Goal: Task Accomplishment & Management: Complete application form

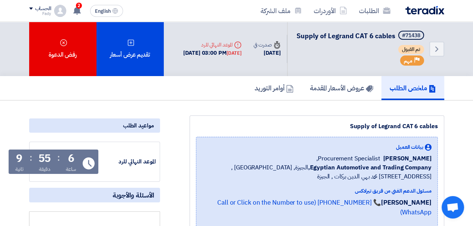
click at [430, 12] on img at bounding box center [425, 10] width 39 height 9
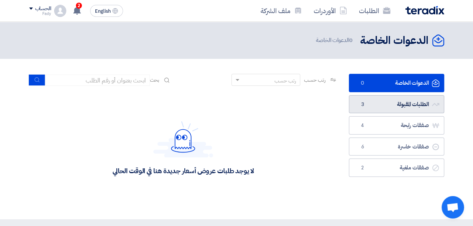
click at [401, 105] on link "الطلبات المقبولة الطلبات المقبولة 3" at bounding box center [396, 104] width 95 height 18
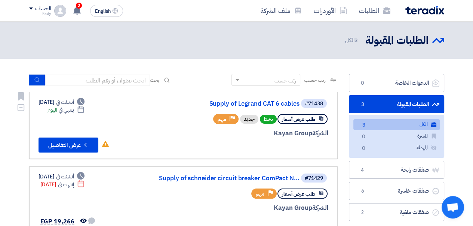
click at [243, 104] on link "Supply of Legrand CAT 6 cables" at bounding box center [225, 103] width 150 height 7
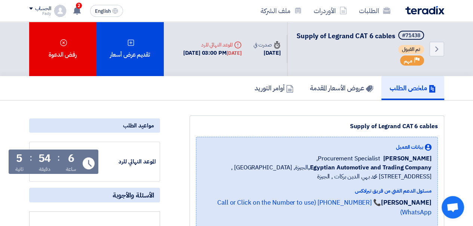
click at [130, 44] on use at bounding box center [131, 42] width 6 height 6
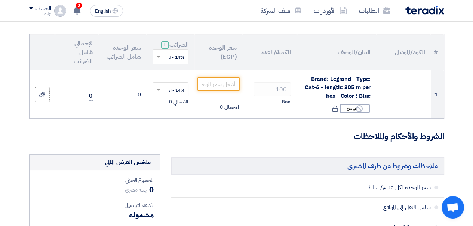
scroll to position [75, 0]
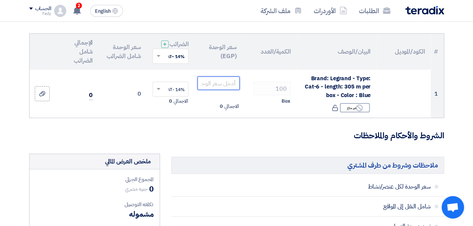
click at [205, 88] on input "number" at bounding box center [219, 82] width 42 height 13
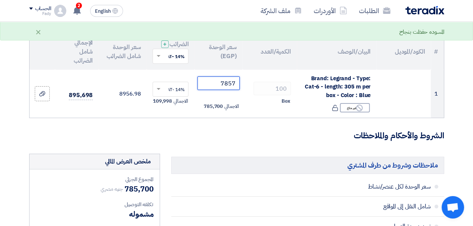
type input "7857"
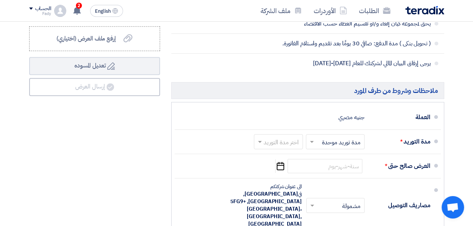
scroll to position [374, 0]
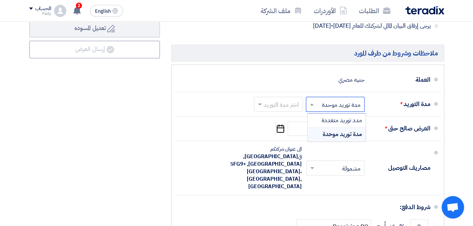
click at [310, 105] on span at bounding box center [312, 104] width 4 height 2
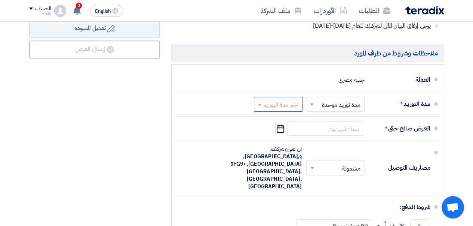
click at [263, 108] on span at bounding box center [258, 103] width 9 height 7
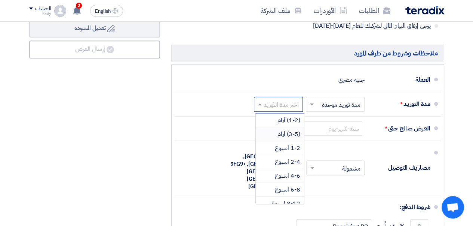
click at [275, 139] on div "(3-5) أيام" at bounding box center [280, 134] width 48 height 14
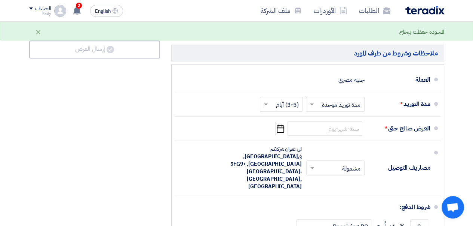
click at [280, 135] on icon "Pick a date" at bounding box center [280, 128] width 10 height 13
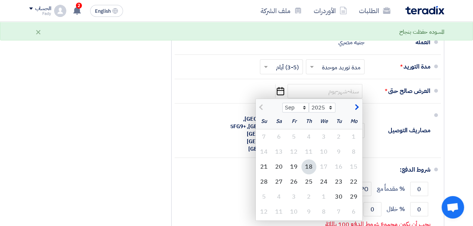
scroll to position [449, 0]
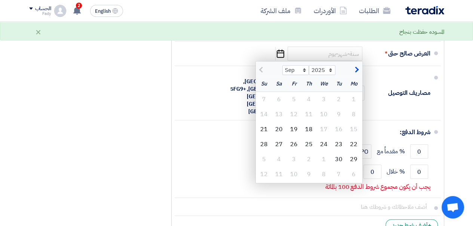
click at [356, 71] on span "button" at bounding box center [356, 69] width 4 height 8
select select "10"
click at [277, 132] on div "18" at bounding box center [279, 129] width 15 height 15
type input "[DATE]"
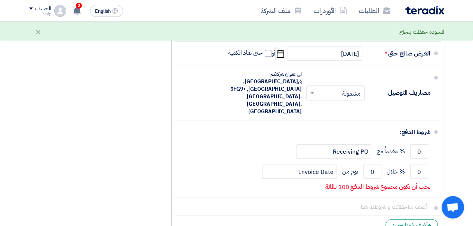
scroll to position [486, 0]
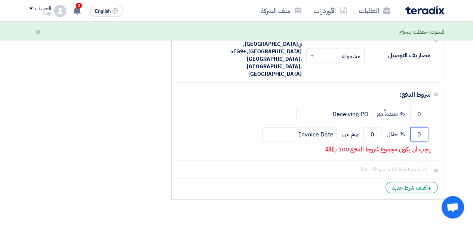
drag, startPoint x: 422, startPoint y: 125, endPoint x: 404, endPoint y: 128, distance: 18.5
click at [405, 126] on div "0 % خلال 0 يوم من Invoice Date" at bounding box center [306, 134] width 250 height 20
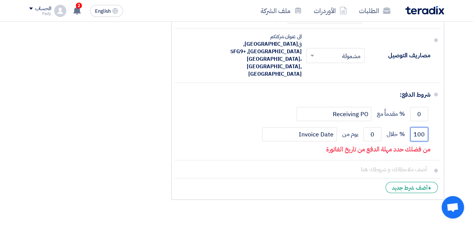
type input "100"
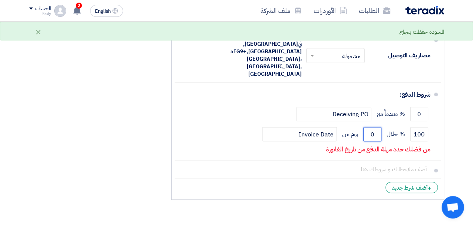
drag, startPoint x: 376, startPoint y: 125, endPoint x: 369, endPoint y: 125, distance: 7.9
click at [369, 127] on input "0" at bounding box center [373, 134] width 18 height 14
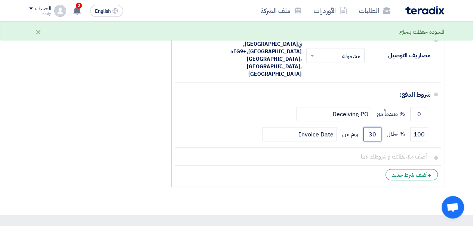
type input "30"
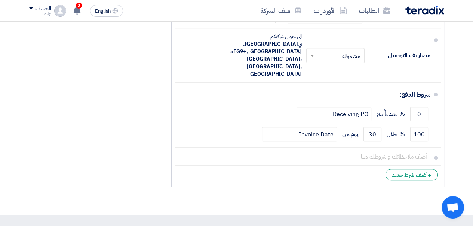
click at [335, 165] on li "+ أضف شرط جديد" at bounding box center [308, 174] width 266 height 18
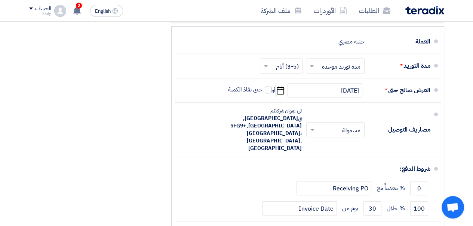
scroll to position [412, 0]
click at [311, 129] on span at bounding box center [311, 129] width 9 height 7
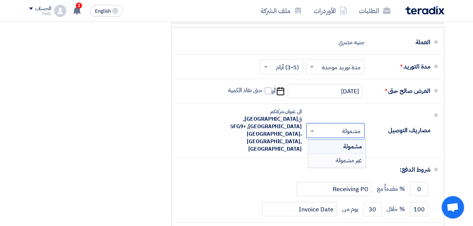
click at [346, 159] on span "غير مشمولة" at bounding box center [349, 160] width 26 height 9
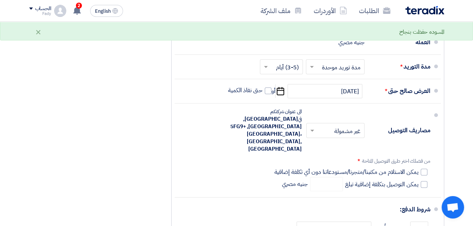
click at [423, 168] on div at bounding box center [424, 171] width 7 height 7
click at [418, 168] on input "يمكن الاستلام من مكتبنا/متجرنا/مستودعاتنا دون أي تكلفة إضافية" at bounding box center [346, 175] width 146 height 14
checkbox input "true"
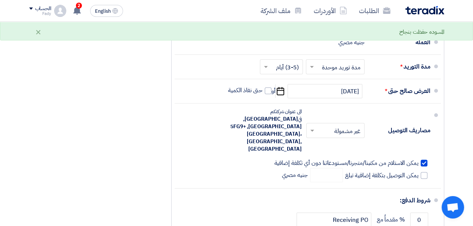
click at [421, 172] on span at bounding box center [424, 175] width 7 height 7
click at [419, 171] on input "يمكن التوصيل بتكلفة إضافية تبلغ" at bounding box center [381, 178] width 75 height 14
checkbox input "true"
click at [322, 168] on input "number" at bounding box center [326, 175] width 33 height 14
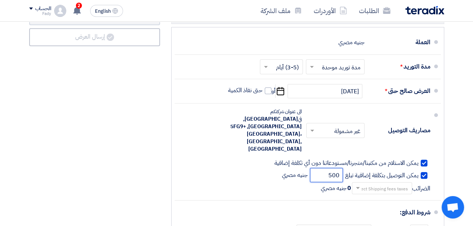
type input "500"
click at [29, 7] on button "Draft تعديل المسوده" at bounding box center [94, 16] width 131 height 18
click at [271, 184] on div "مصاريف التوصيل × غير مشمولة × الى عنوان شركتكم في [GEOGRAPHIC_DATA], [GEOGRAPHI…" at bounding box center [306, 151] width 250 height 91
click at [383, 183] on input "text" at bounding box center [380, 188] width 56 height 11
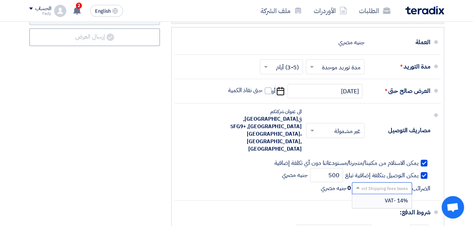
click at [390, 196] on span "14% -VAT" at bounding box center [396, 200] width 23 height 8
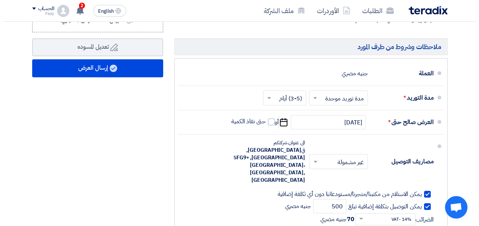
scroll to position [374, 0]
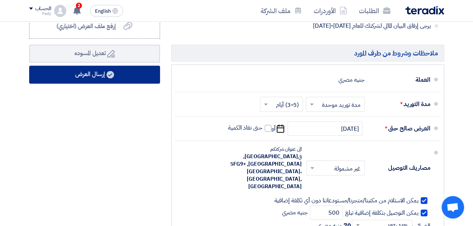
click at [91, 82] on button "إرسال العرض" at bounding box center [94, 74] width 131 height 18
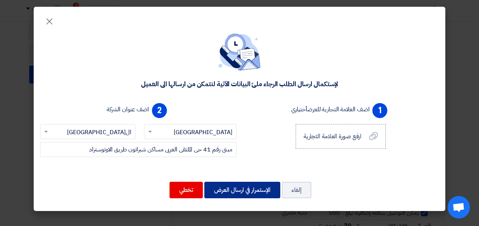
click at [239, 192] on button "الإستمرار في ارسال العرض" at bounding box center [242, 189] width 76 height 16
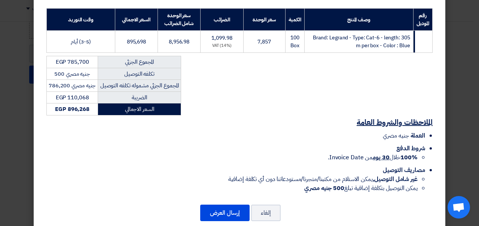
scroll to position [125, 0]
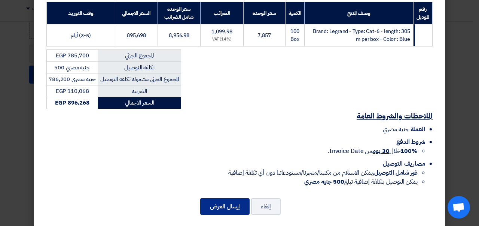
click at [233, 198] on button "إرسال العرض" at bounding box center [224, 206] width 49 height 16
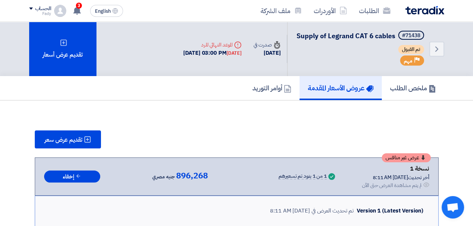
click at [420, 14] on img at bounding box center [425, 10] width 39 height 9
